Goal: Communication & Community: Connect with others

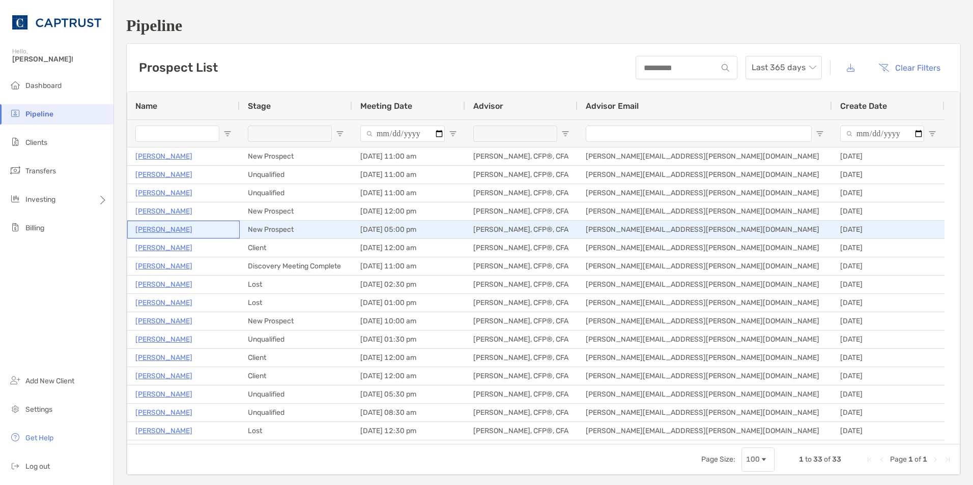
click at [164, 226] on p "[PERSON_NAME]" at bounding box center [163, 229] width 57 height 13
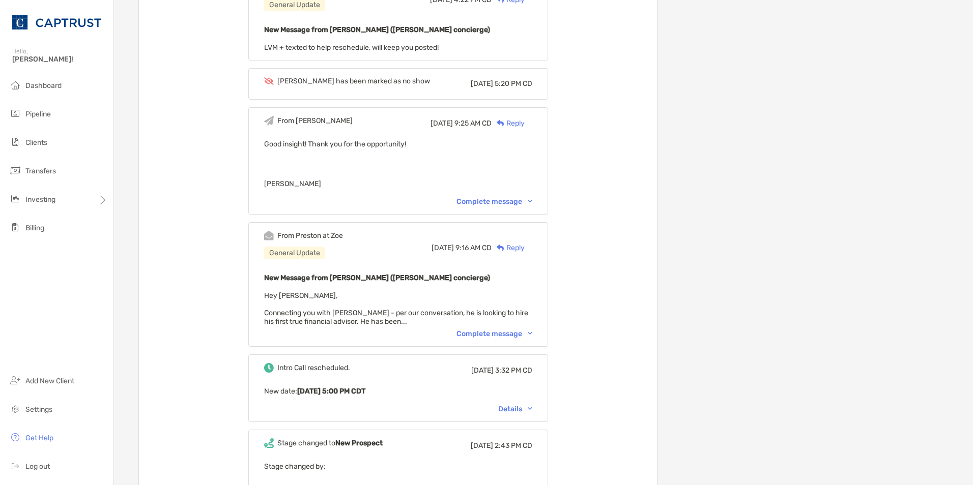
scroll to position [865, 0]
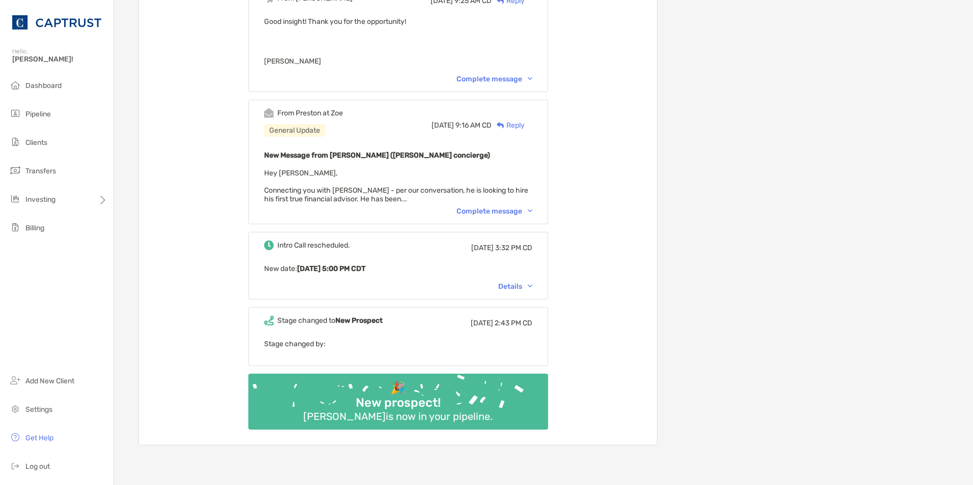
click at [488, 207] on div "Complete message" at bounding box center [494, 211] width 76 height 9
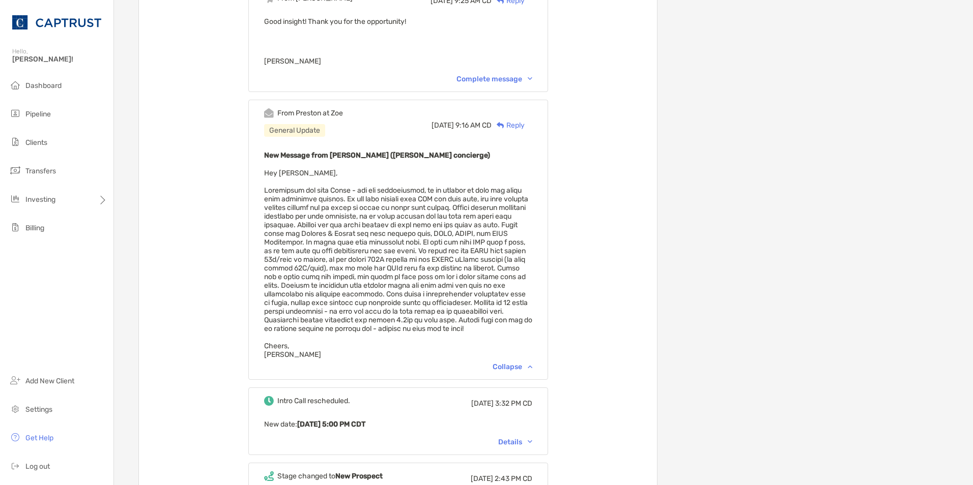
drag, startPoint x: 475, startPoint y: 195, endPoint x: 347, endPoint y: 194, distance: 127.7
click at [347, 194] on span "Hey [PERSON_NAME], [GEOGRAPHIC_DATA][PERSON_NAME][GEOGRAPHIC_DATA]" at bounding box center [398, 264] width 268 height 190
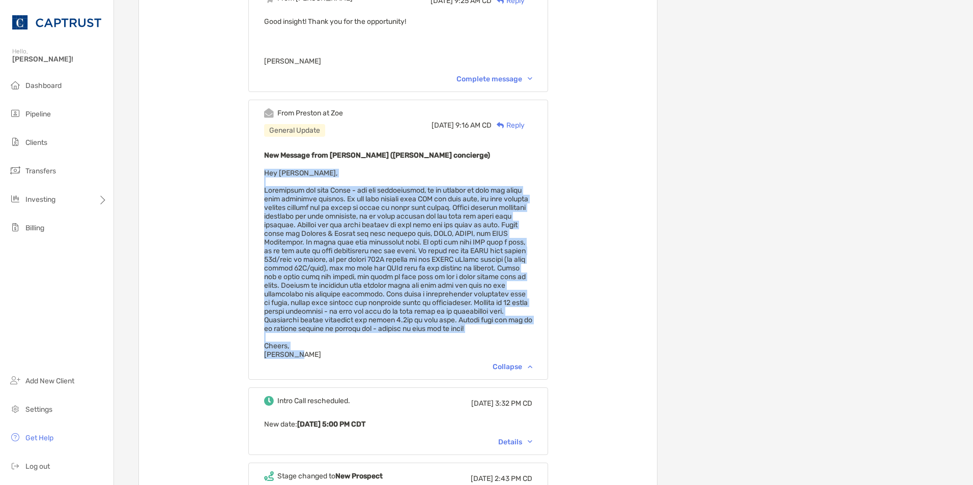
drag, startPoint x: 274, startPoint y: 147, endPoint x: 393, endPoint y: 340, distance: 227.3
click at [393, 340] on div "From [PERSON_NAME] at [PERSON_NAME] General Update [DATE] 9:16 AM CD Reply New …" at bounding box center [398, 240] width 300 height 280
copy span "Hey [PERSON_NAME], Connecting you with [PERSON_NAME] - per our conversation, he…"
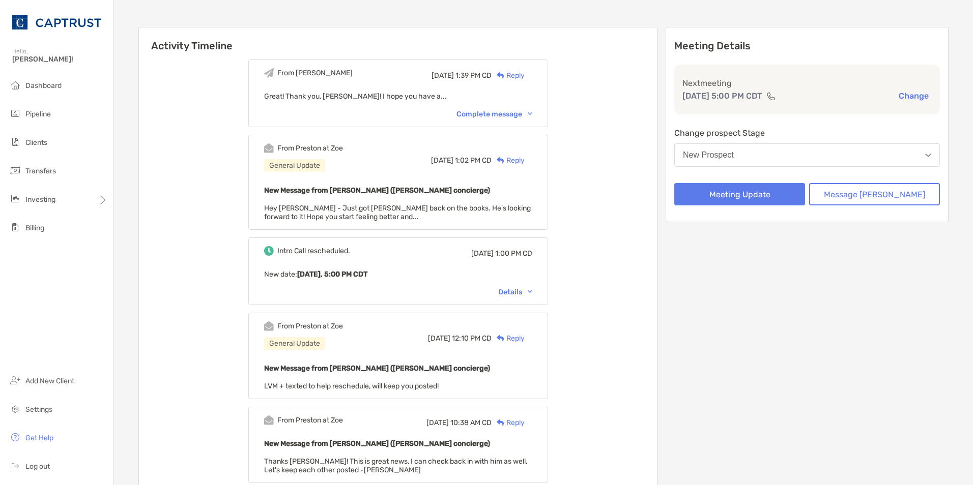
scroll to position [0, 0]
